Goal: Check status: Check status

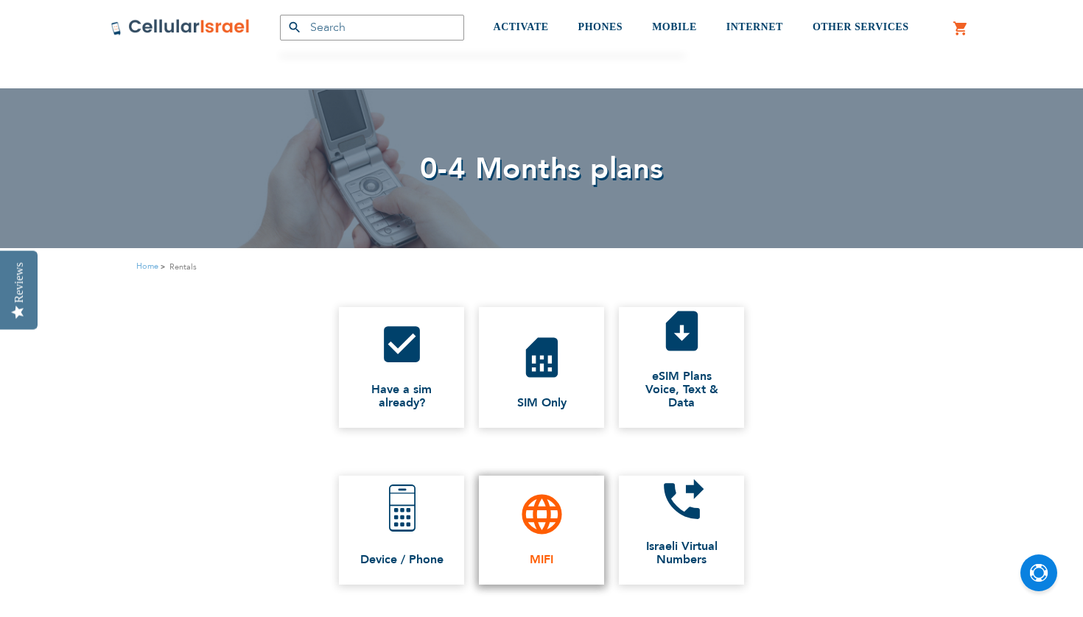
scroll to position [151, 0]
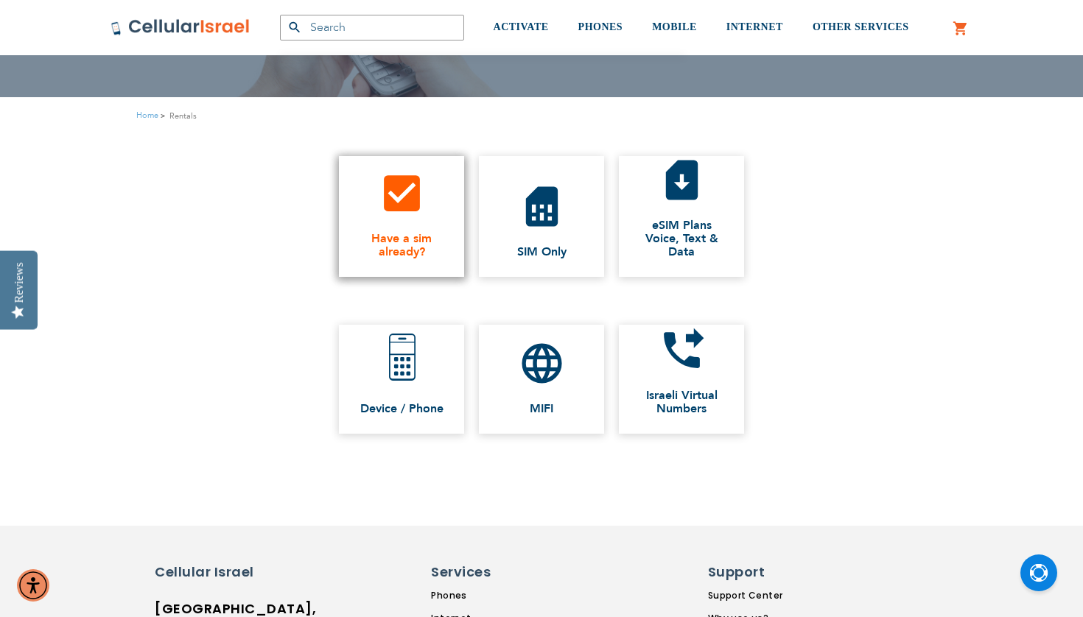
click at [407, 219] on link "check_box Have a sim already?" at bounding box center [401, 216] width 125 height 121
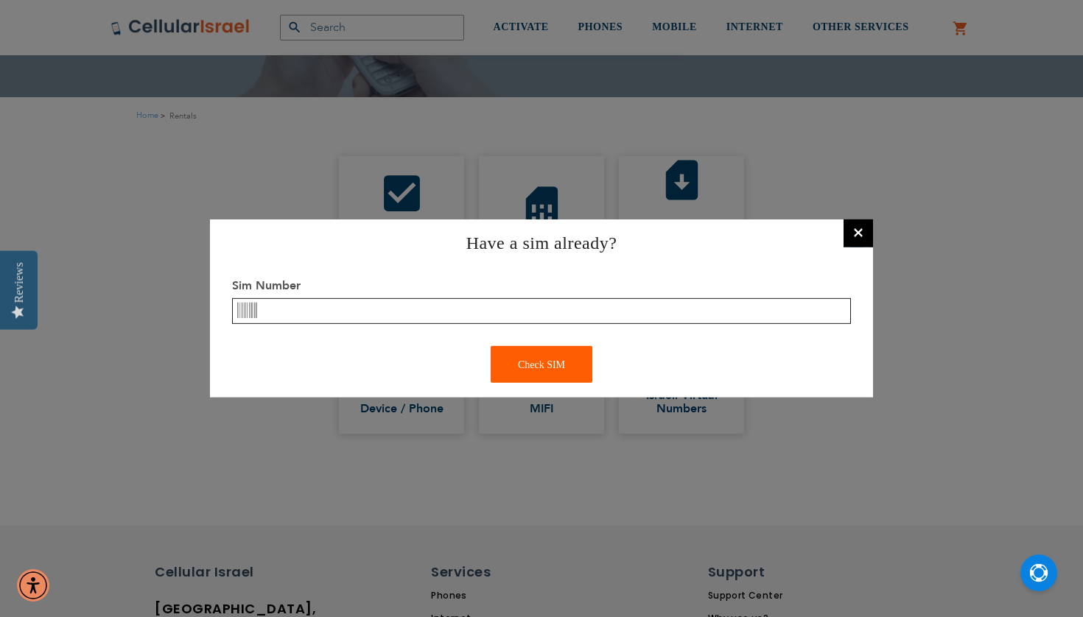
click at [328, 310] on input "text" at bounding box center [541, 311] width 619 height 26
click at [523, 365] on div "Check SIM" at bounding box center [541, 364] width 102 height 37
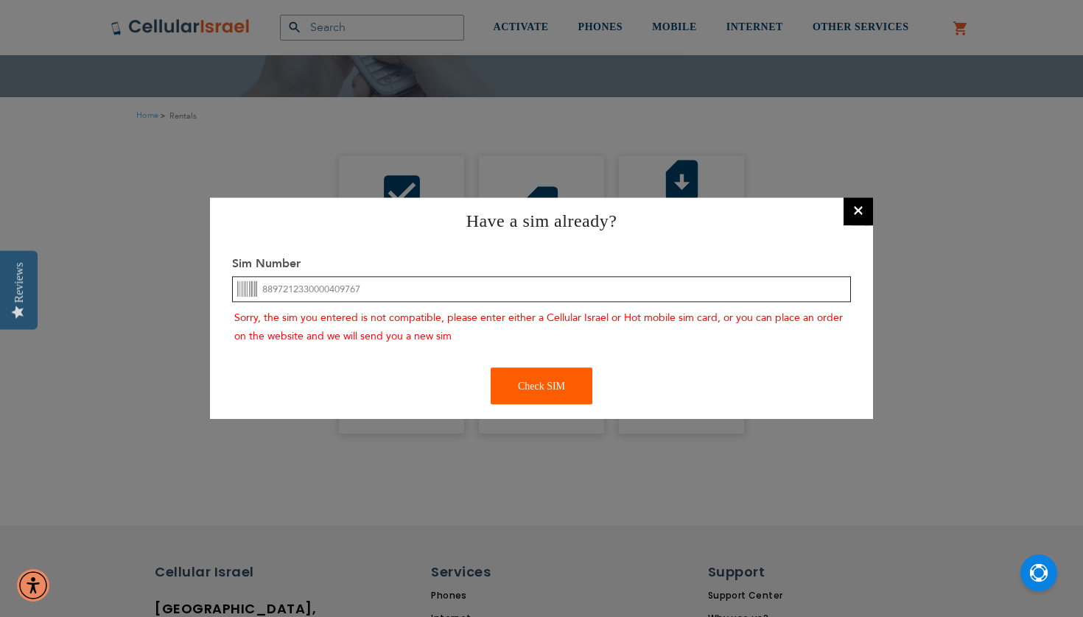
drag, startPoint x: 393, startPoint y: 288, endPoint x: 160, endPoint y: 284, distance: 232.8
click at [160, 284] on div "Have a sim already? × Sim Number 8897212330000409767 Sorry, the sim you entered…" at bounding box center [541, 308] width 1083 height 617
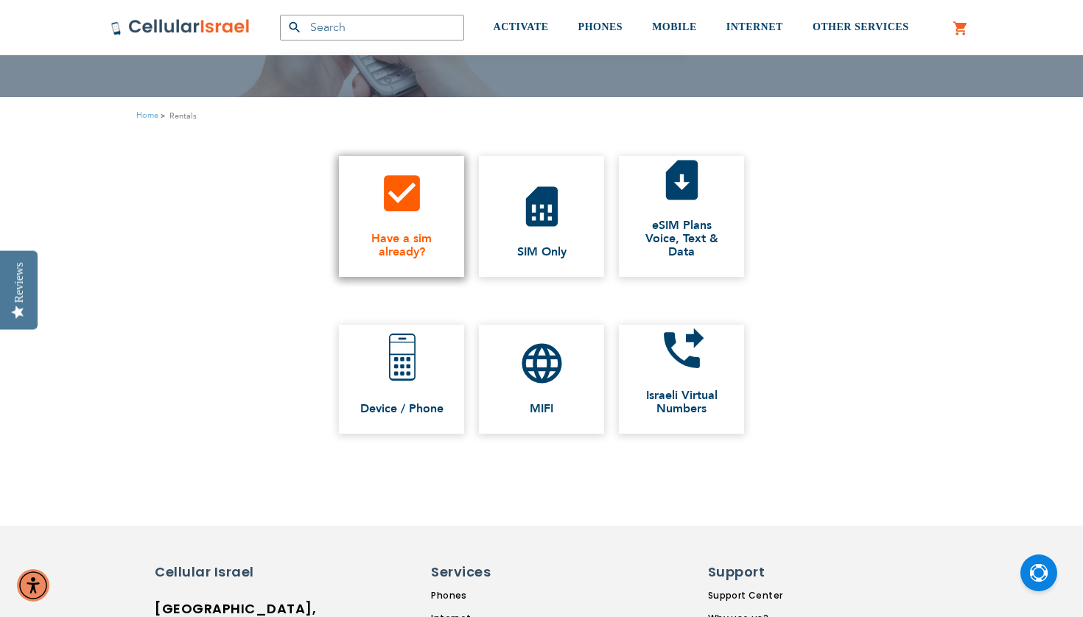
click at [403, 240] on span "Have a sim already?" at bounding box center [401, 245] width 96 height 27
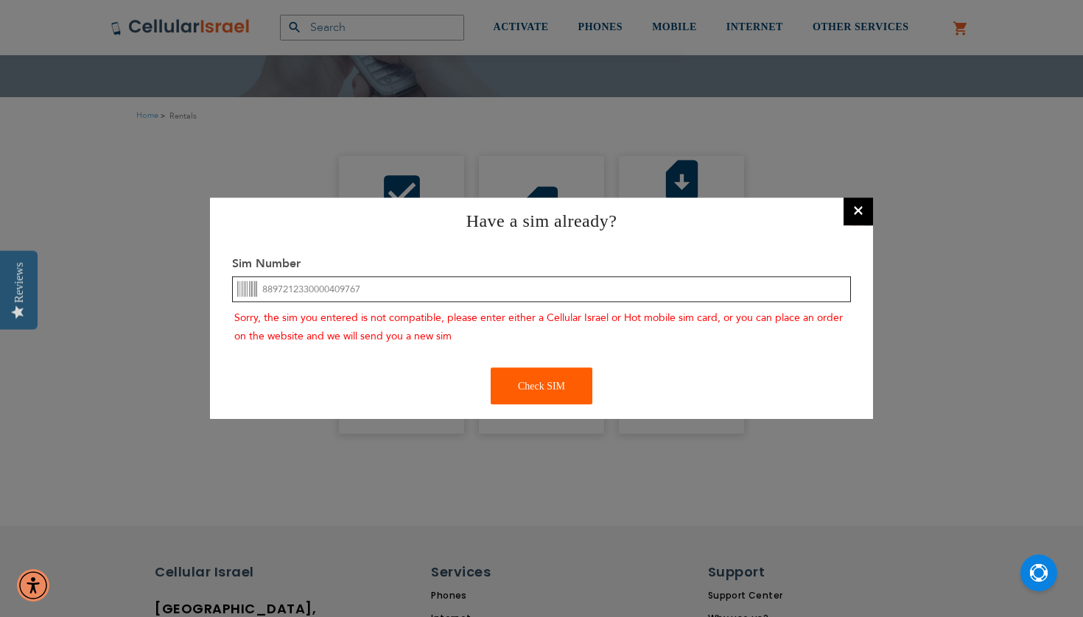
click at [518, 290] on input "8897212330000409767" at bounding box center [541, 290] width 619 height 26
paste input "9"
type input "8997212330000409767"
click at [570, 381] on div "Check SIM" at bounding box center [541, 386] width 102 height 37
